Goal: Information Seeking & Learning: Learn about a topic

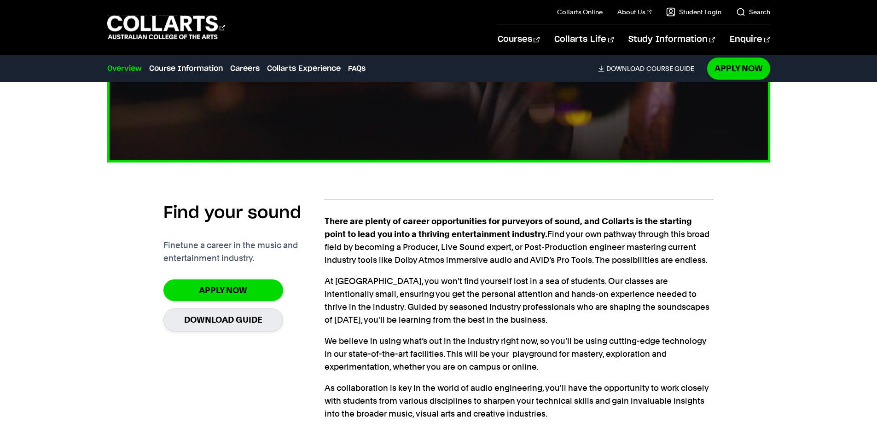
scroll to position [691, 0]
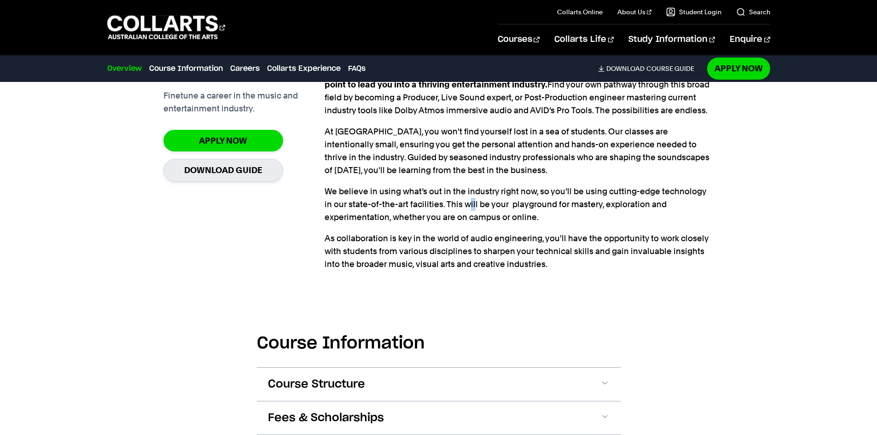
drag, startPoint x: 472, startPoint y: 199, endPoint x: 464, endPoint y: 220, distance: 21.9
click at [465, 216] on p "We believe in using what’s out in the industry right now, so you’ll be using cu…" at bounding box center [519, 204] width 389 height 39
click at [504, 244] on p "As collaboration is key in the world of audio engineering, you'll have the oppo…" at bounding box center [519, 251] width 389 height 39
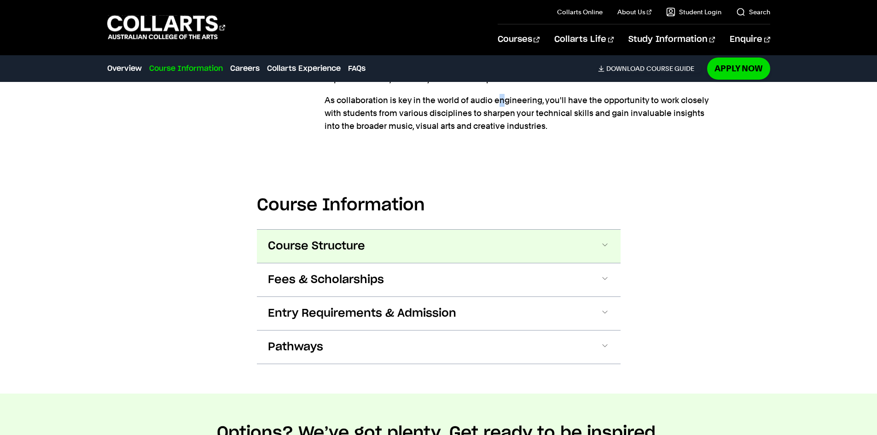
click at [500, 232] on button "Course Structure" at bounding box center [439, 246] width 364 height 33
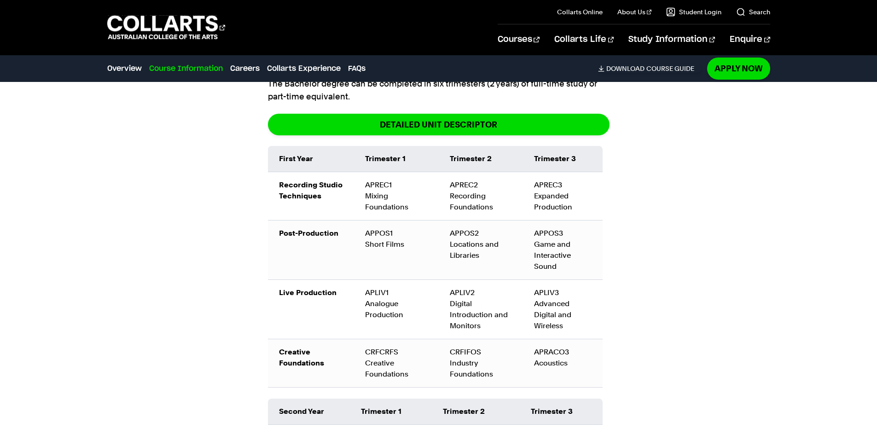
scroll to position [1022, 0]
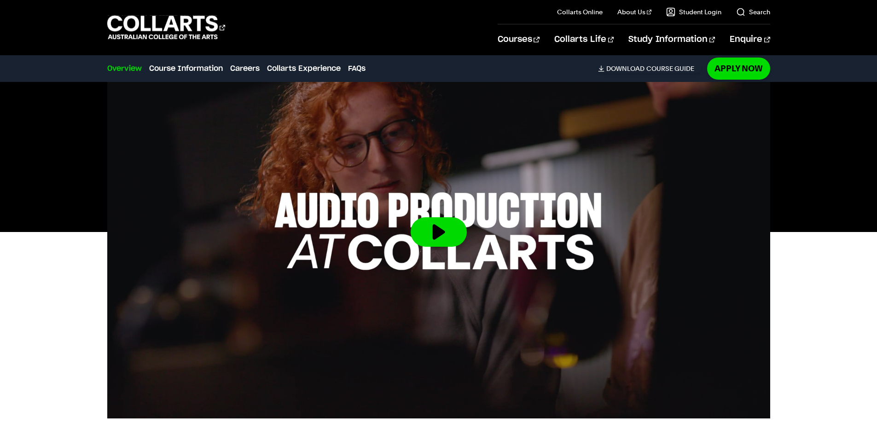
click at [115, 68] on link "Overview" at bounding box center [124, 68] width 35 height 11
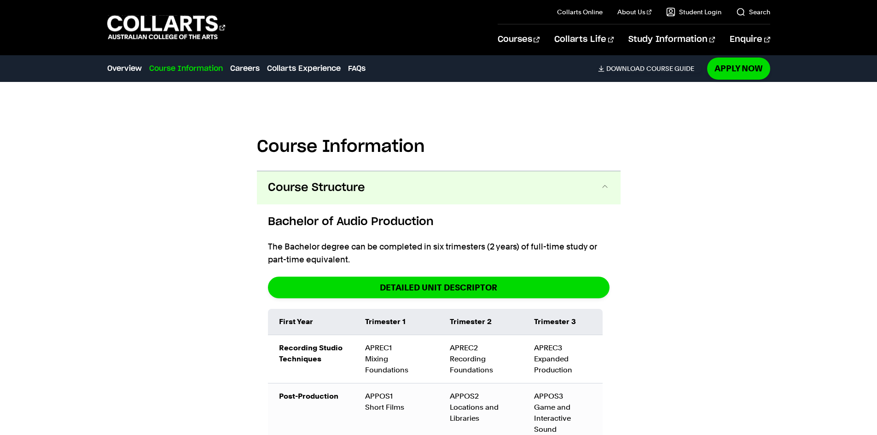
scroll to position [921, 0]
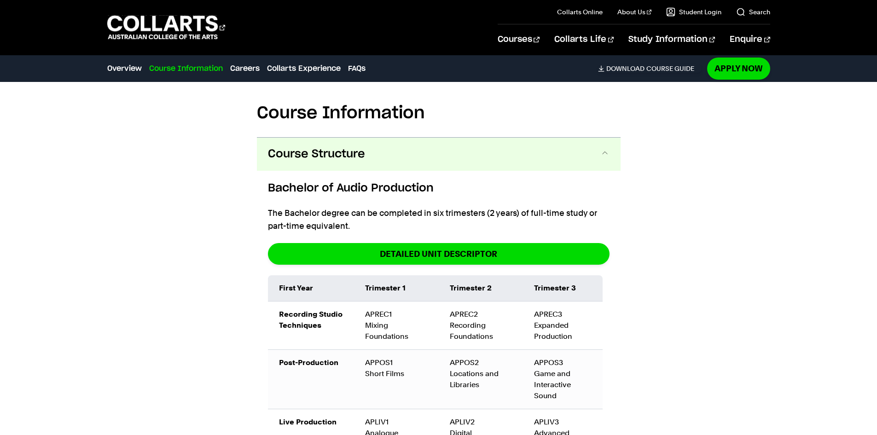
drag, startPoint x: 512, startPoint y: 151, endPoint x: 506, endPoint y: 151, distance: 5.5
click at [509, 151] on button "Course Structure" at bounding box center [439, 154] width 364 height 33
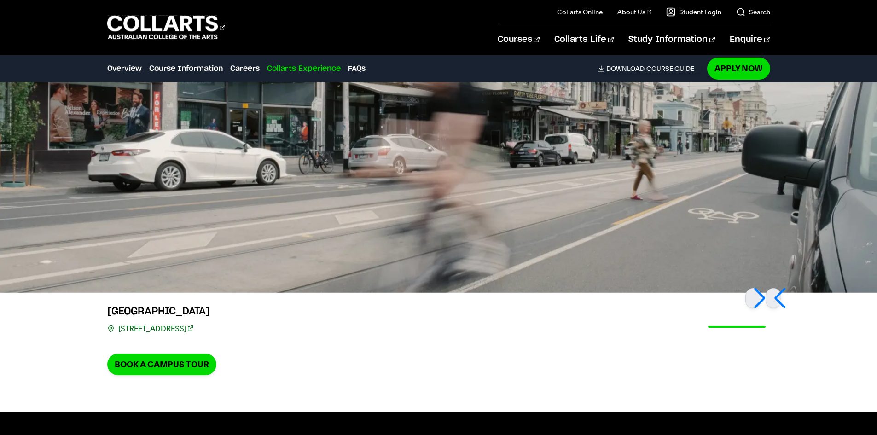
scroll to position [1915, 0]
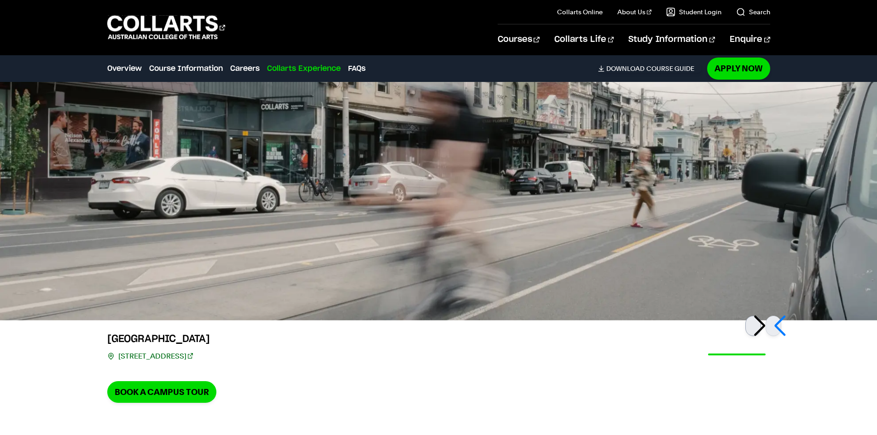
click at [758, 331] on div at bounding box center [753, 326] width 16 height 20
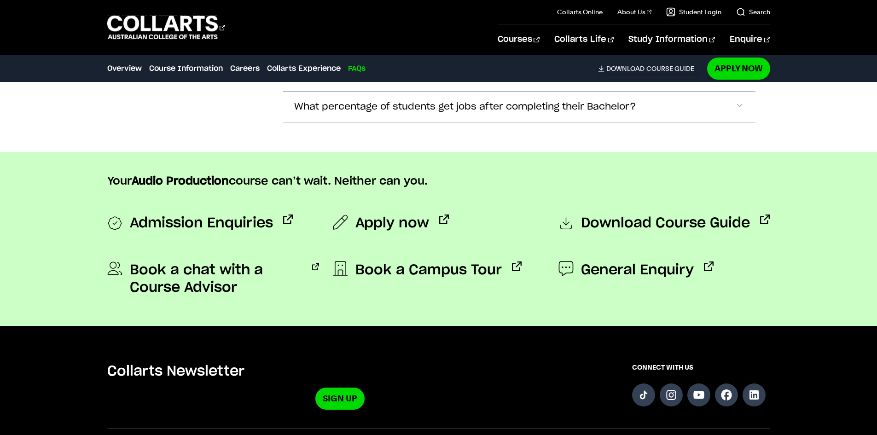
scroll to position [3159, 0]
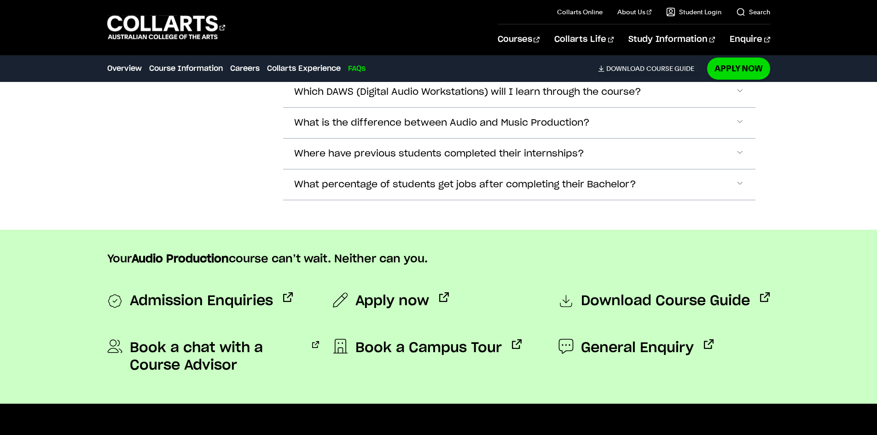
drag, startPoint x: 802, startPoint y: 291, endPoint x: 797, endPoint y: 290, distance: 5.8
click at [800, 291] on div "Your Audio Production course can’t wait. Neither can you. Admission Enquiries A…" at bounding box center [439, 317] width 812 height 174
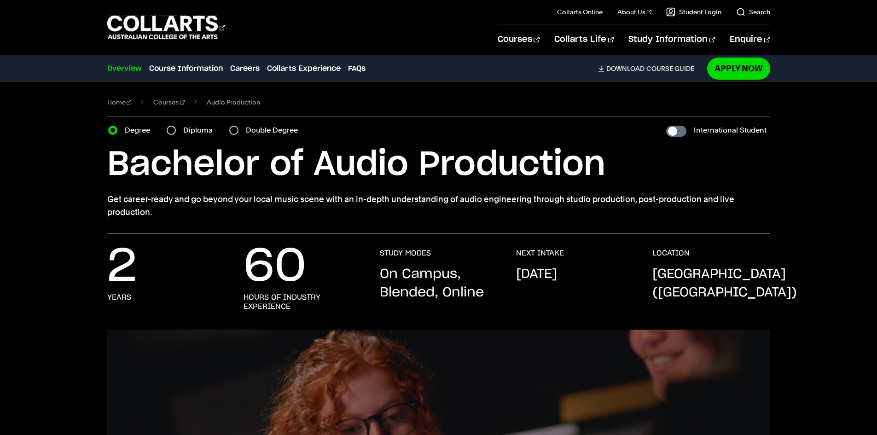
scroll to position [0, 0]
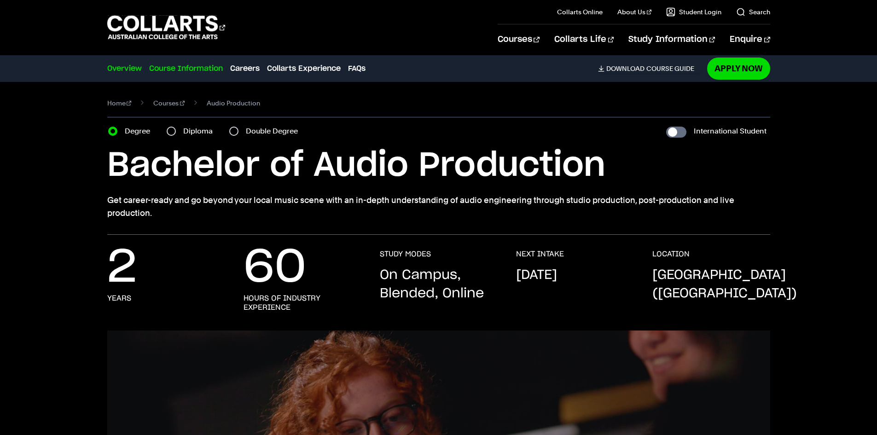
click at [190, 66] on link "Course Information" at bounding box center [186, 68] width 74 height 11
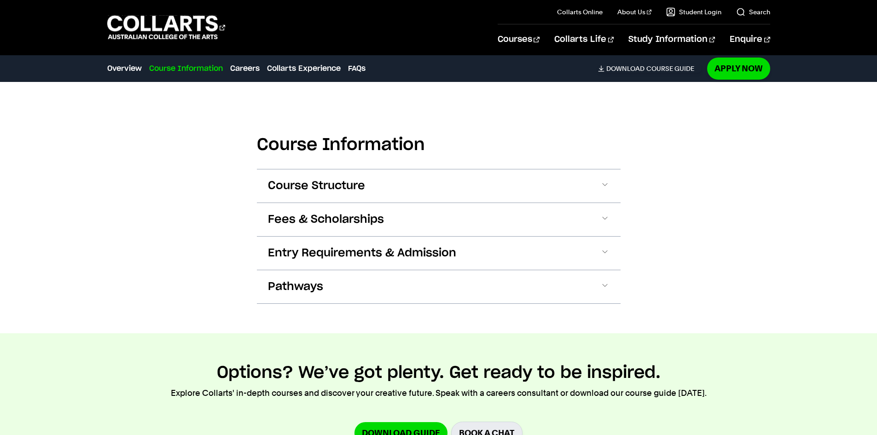
scroll to position [899, 0]
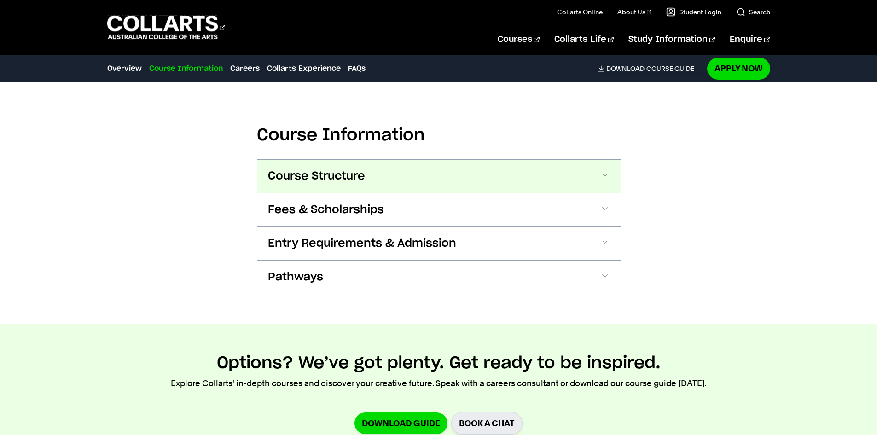
click at [306, 185] on button "Course Structure" at bounding box center [439, 176] width 364 height 33
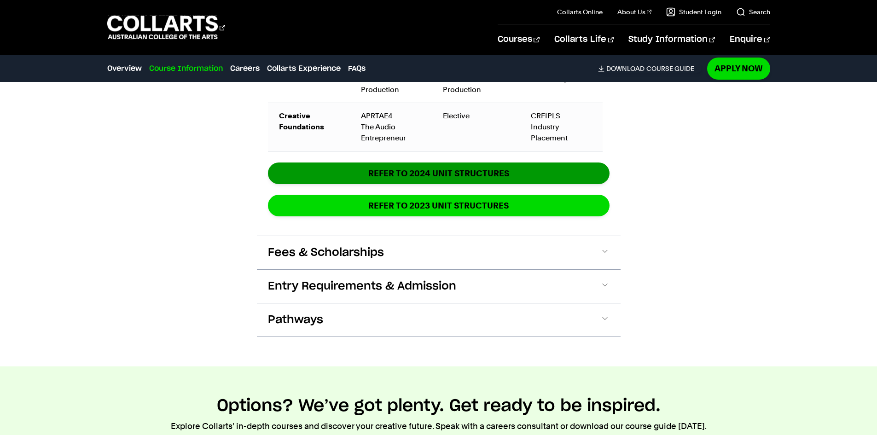
scroll to position [1528, 0]
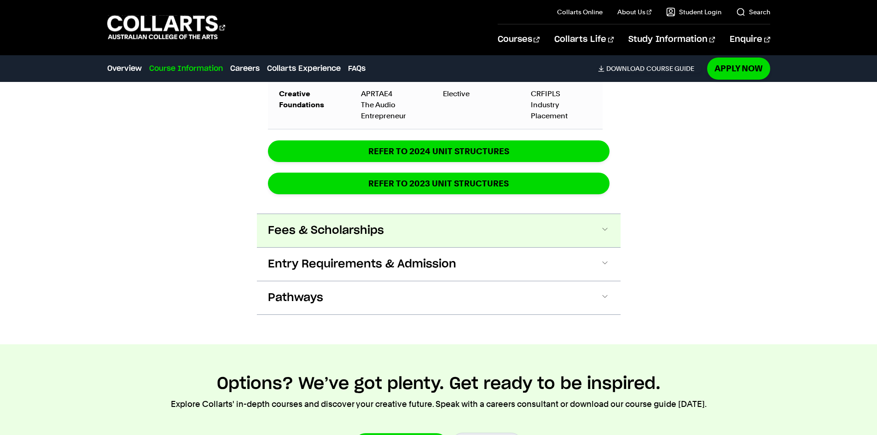
click at [558, 225] on button "Fees & Scholarships" at bounding box center [439, 230] width 364 height 33
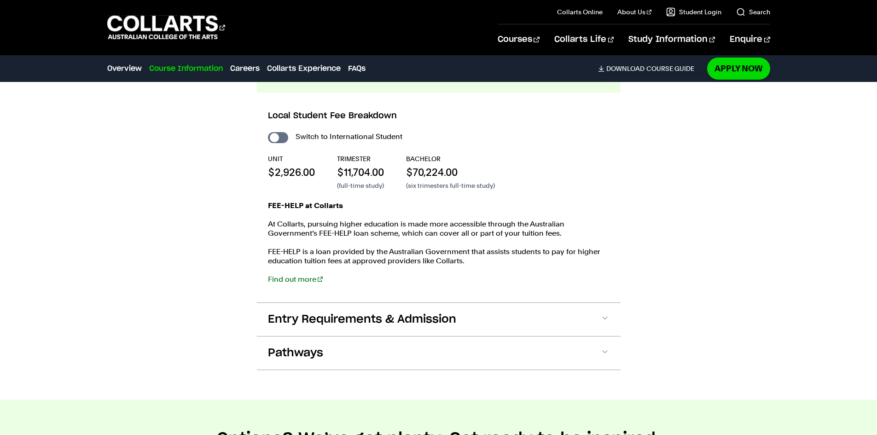
scroll to position [1751, 0]
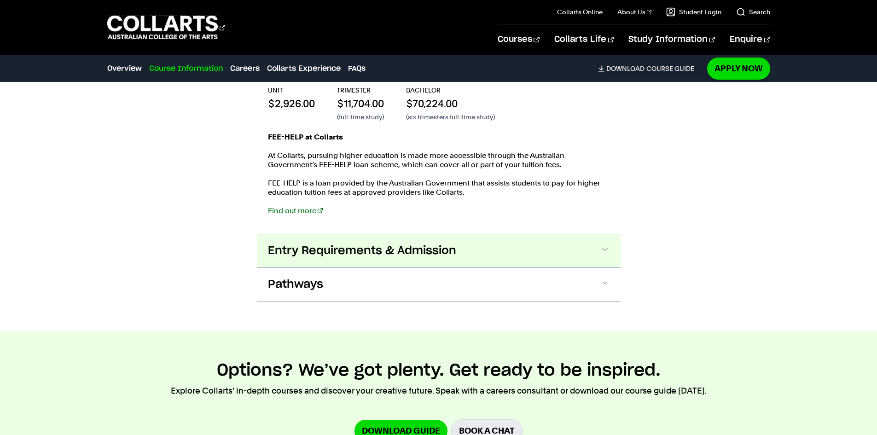
click at [563, 238] on button "Entry Requirements & Admission" at bounding box center [439, 250] width 364 height 33
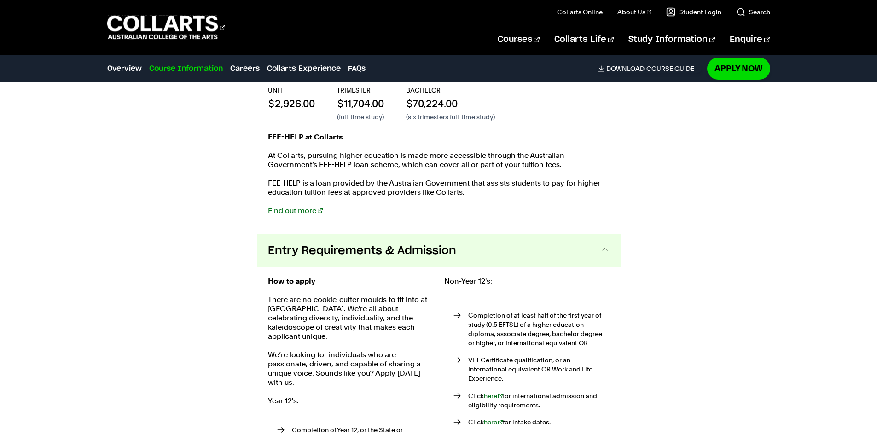
click at [610, 247] on button "Entry Requirements & Admission" at bounding box center [439, 250] width 364 height 33
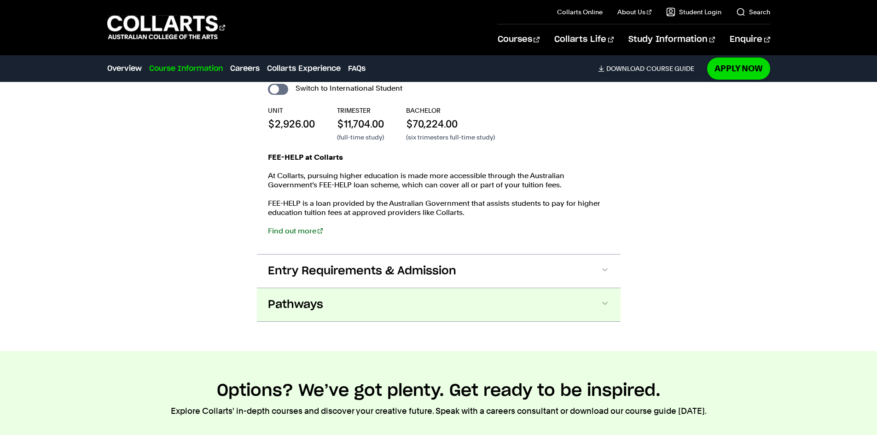
scroll to position [1384, 0]
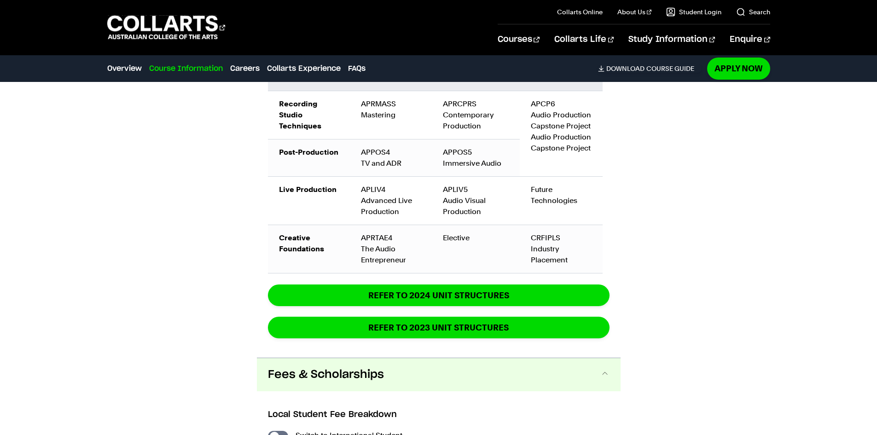
click at [469, 184] on div "APLIV5 Audio Visual Production" at bounding box center [476, 200] width 66 height 33
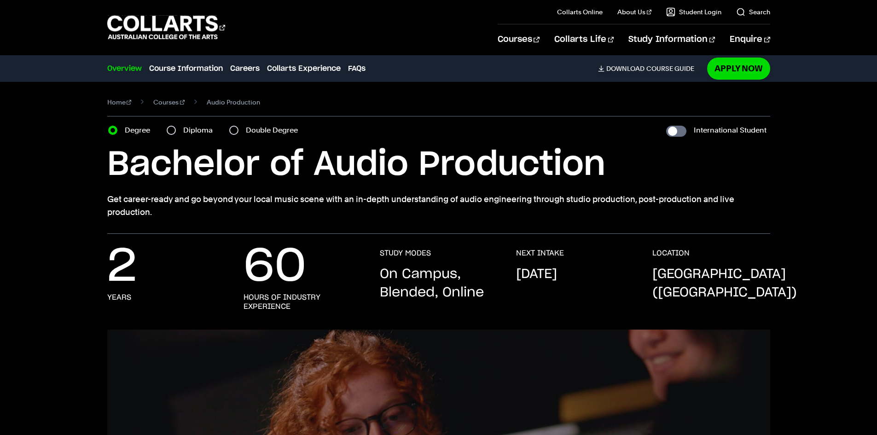
scroll to position [0, 0]
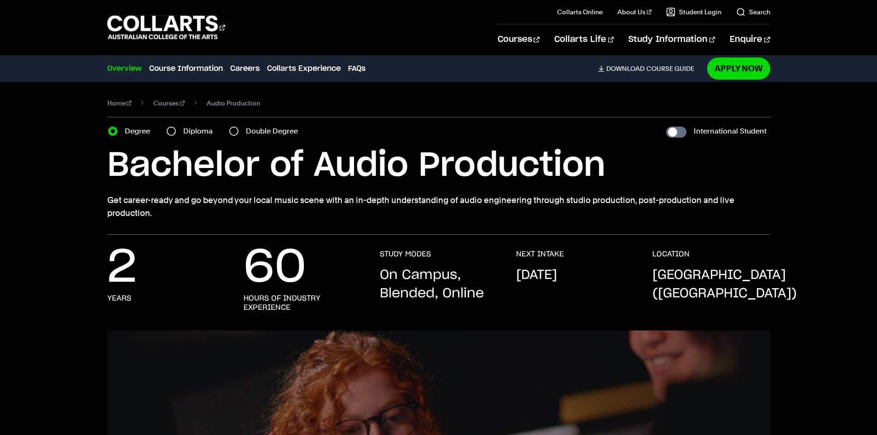
click at [238, 128] on div "Double Degree" at bounding box center [266, 131] width 74 height 13
click at [235, 131] on input "Double Degree" at bounding box center [233, 131] width 9 height 9
radio input "true"
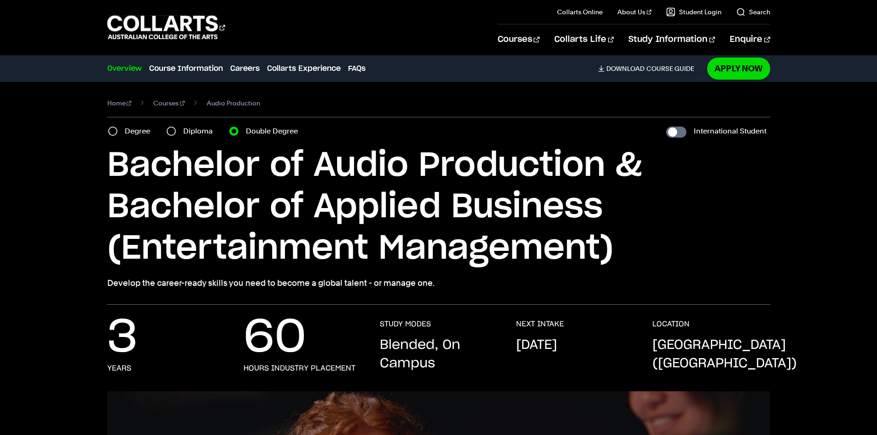
click at [115, 127] on div "Degree" at bounding box center [131, 131] width 47 height 13
click at [114, 128] on input "Degree" at bounding box center [112, 131] width 9 height 9
radio input "true"
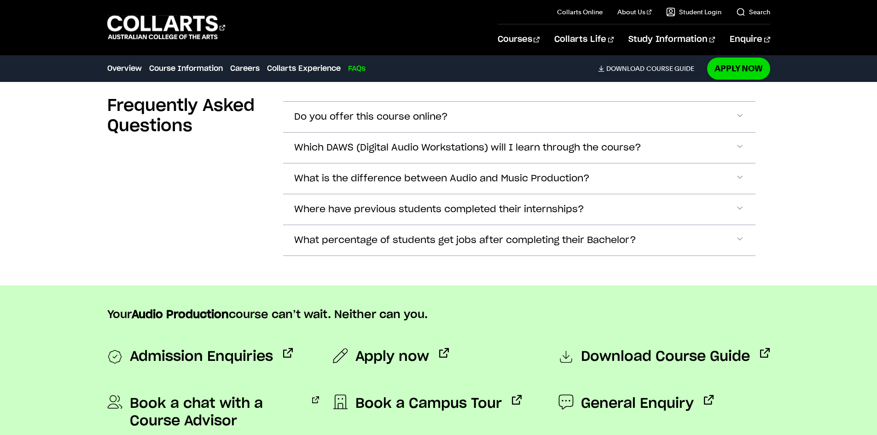
scroll to position [3835, 0]
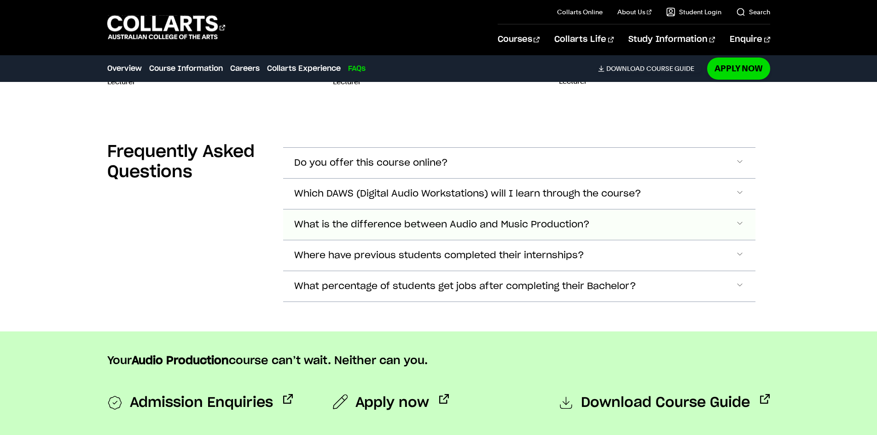
click at [508, 228] on span "What is the difference between Audio and Music Production?" at bounding box center [442, 225] width 296 height 11
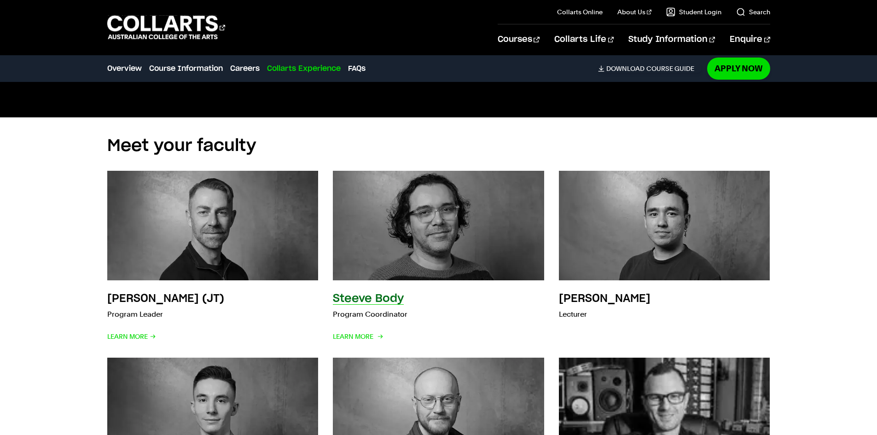
scroll to position [3454, 0]
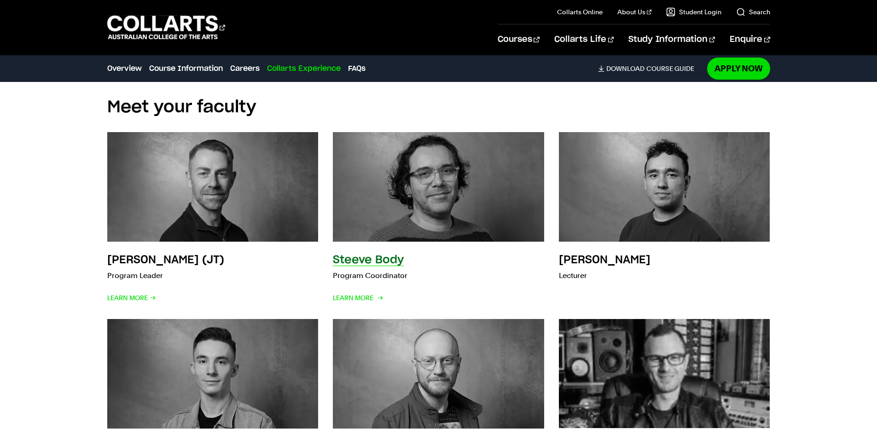
drag, startPoint x: 349, startPoint y: 232, endPoint x: 359, endPoint y: 264, distance: 33.8
click at [358, 299] on span "Learn More" at bounding box center [357, 297] width 49 height 13
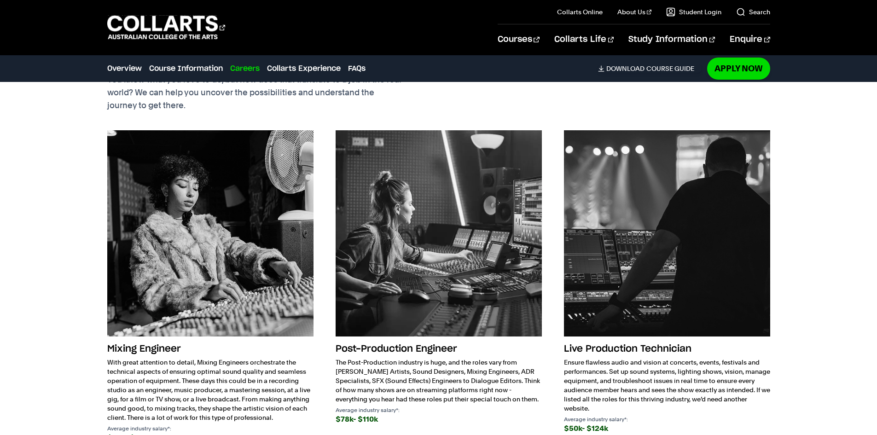
scroll to position [2257, 0]
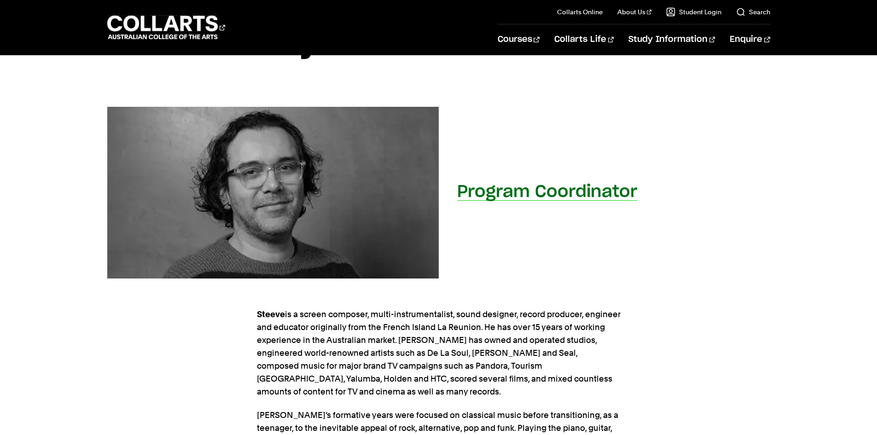
scroll to position [184, 0]
